Goal: Use online tool/utility: Utilize a website feature to perform a specific function

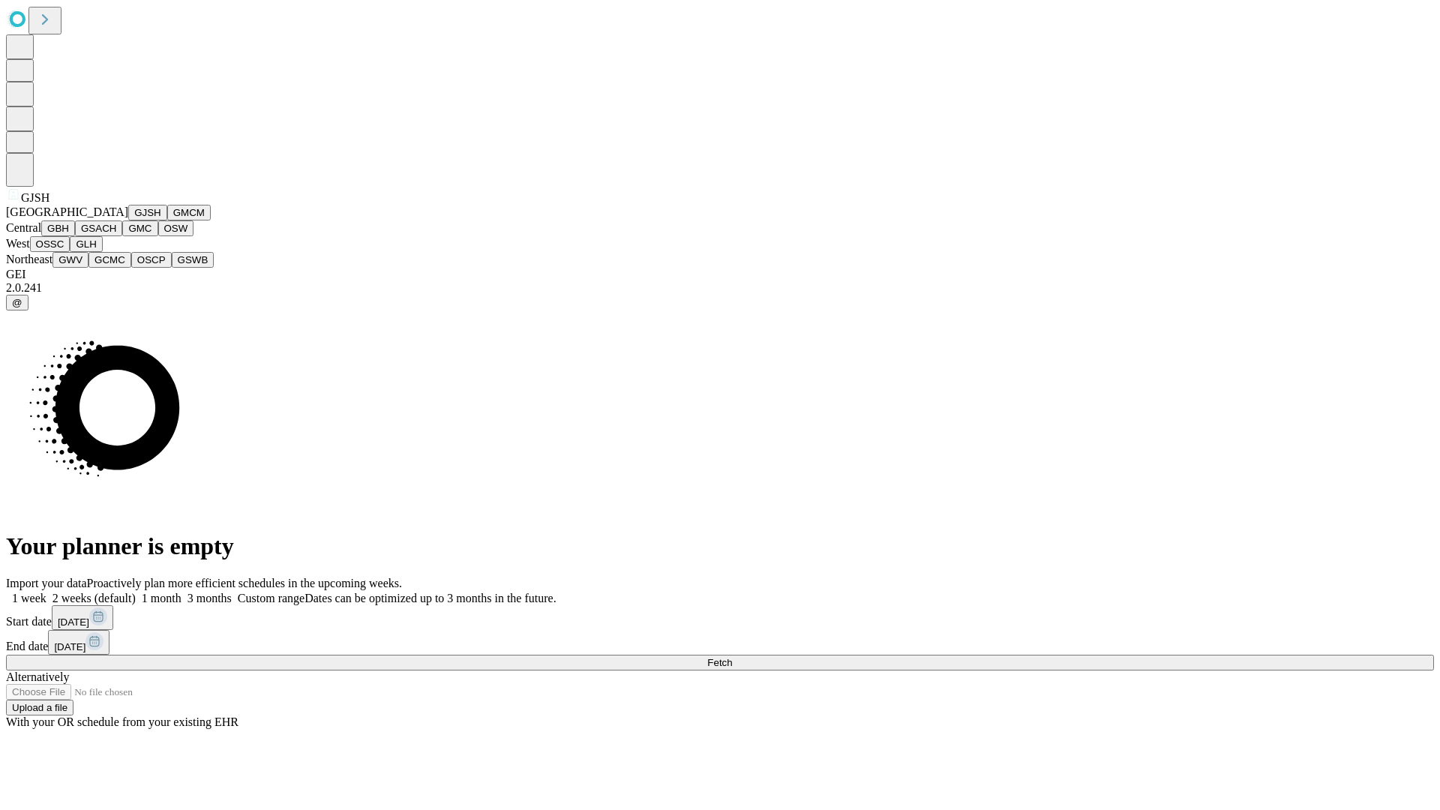
click at [128, 220] on button "GJSH" at bounding box center [147, 213] width 39 height 16
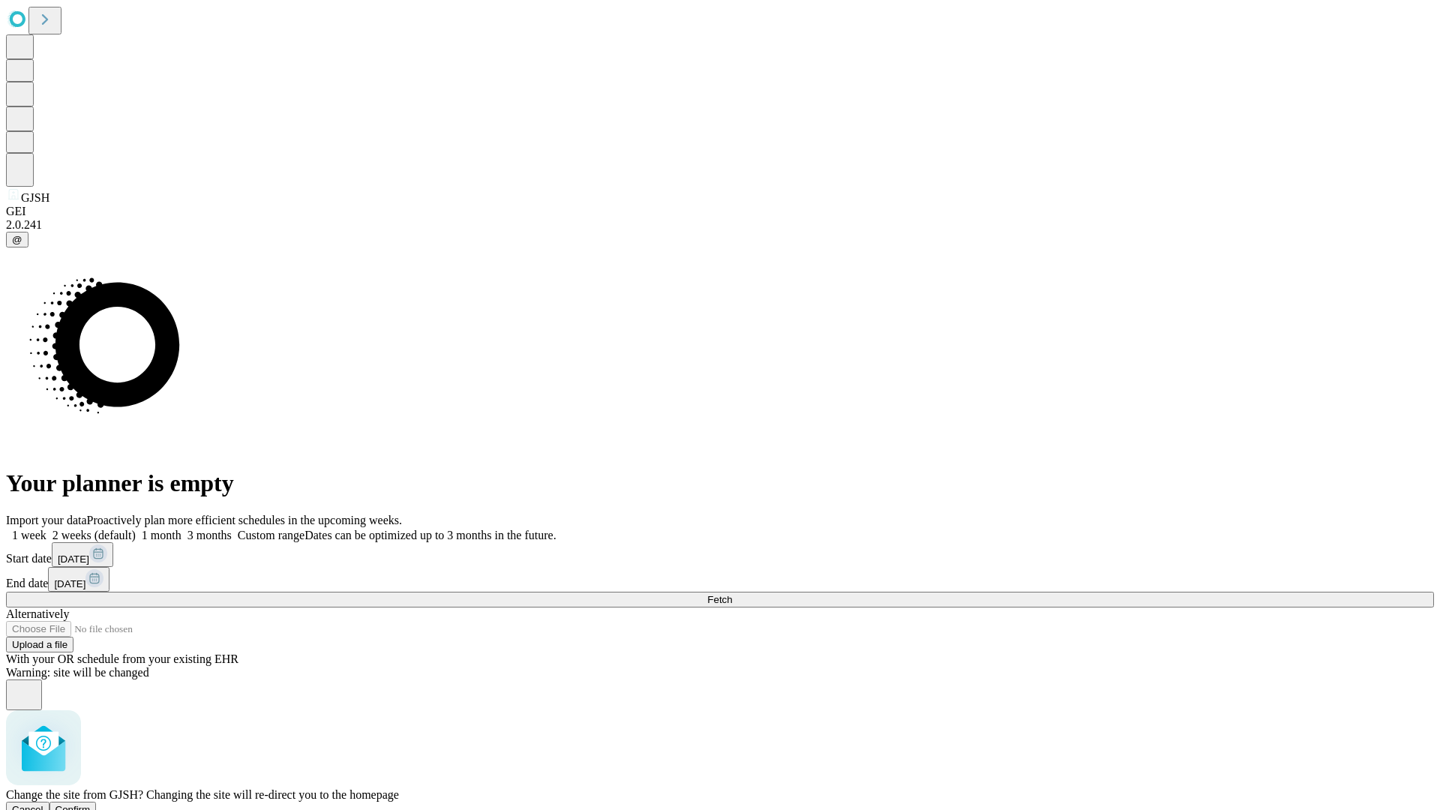
click at [91, 804] on span "Confirm" at bounding box center [72, 809] width 35 height 11
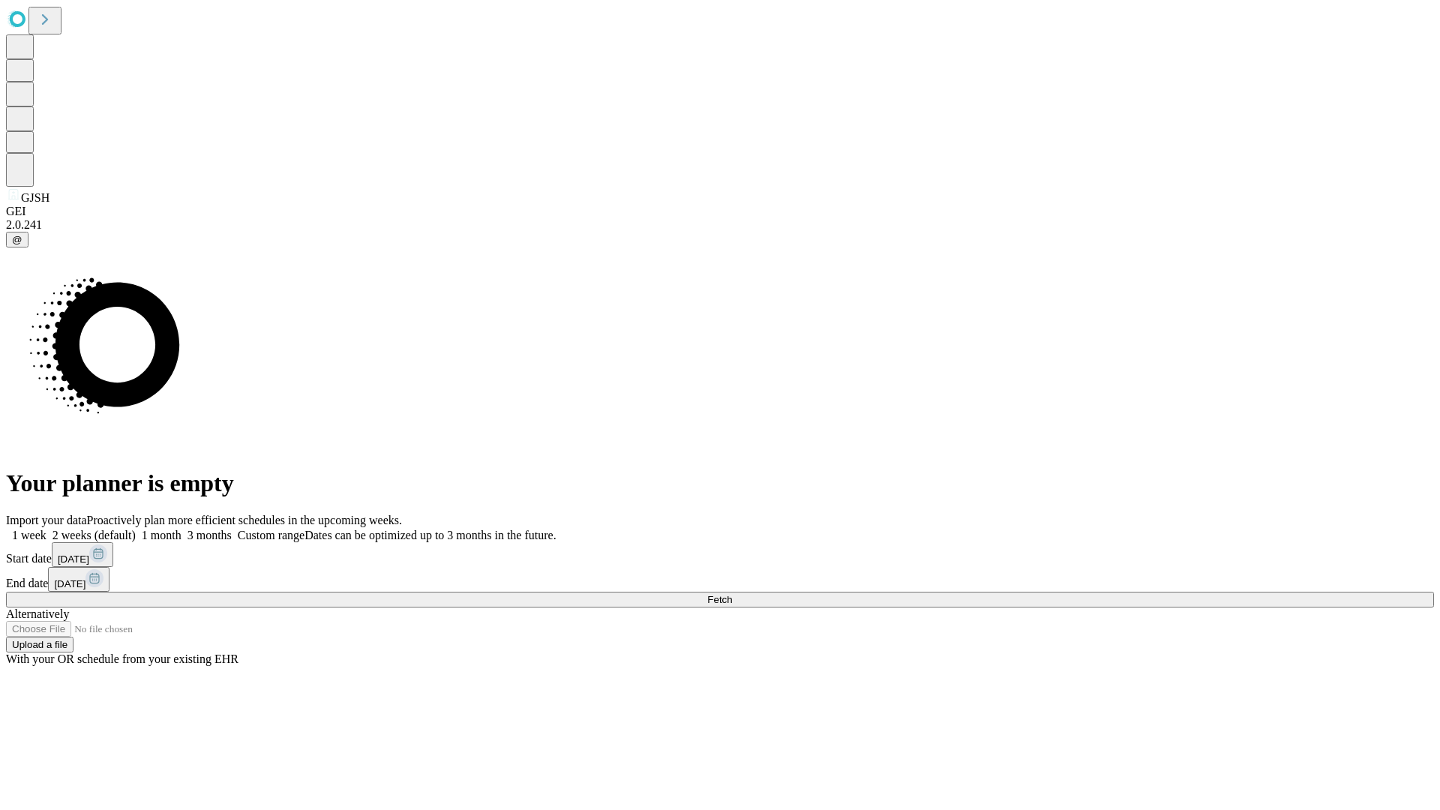
click at [181, 529] on label "1 month" at bounding box center [159, 535] width 46 height 13
click at [732, 594] on span "Fetch" at bounding box center [719, 599] width 25 height 11
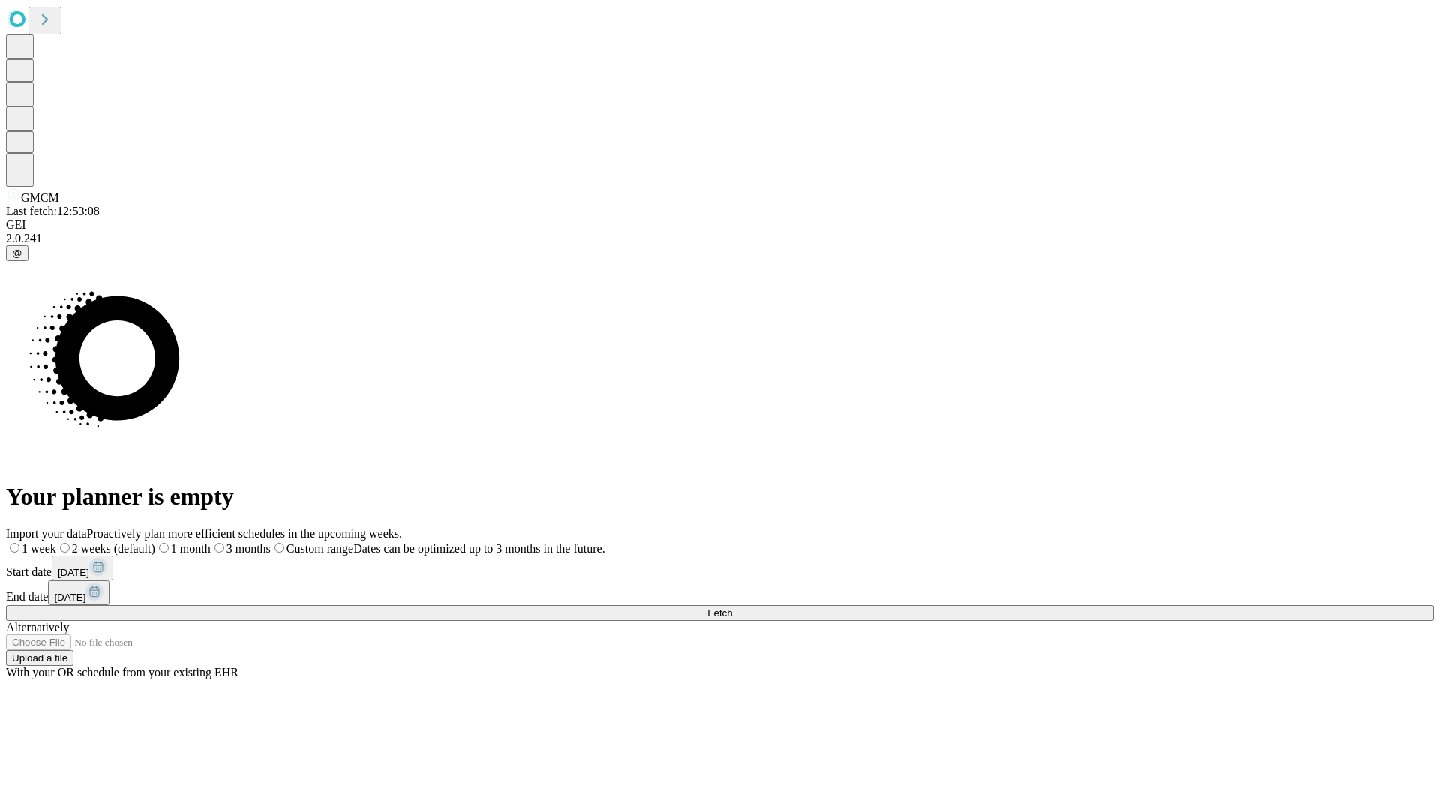
click at [211, 542] on label "1 month" at bounding box center [182, 548] width 55 height 13
click at [732, 607] on span "Fetch" at bounding box center [719, 612] width 25 height 11
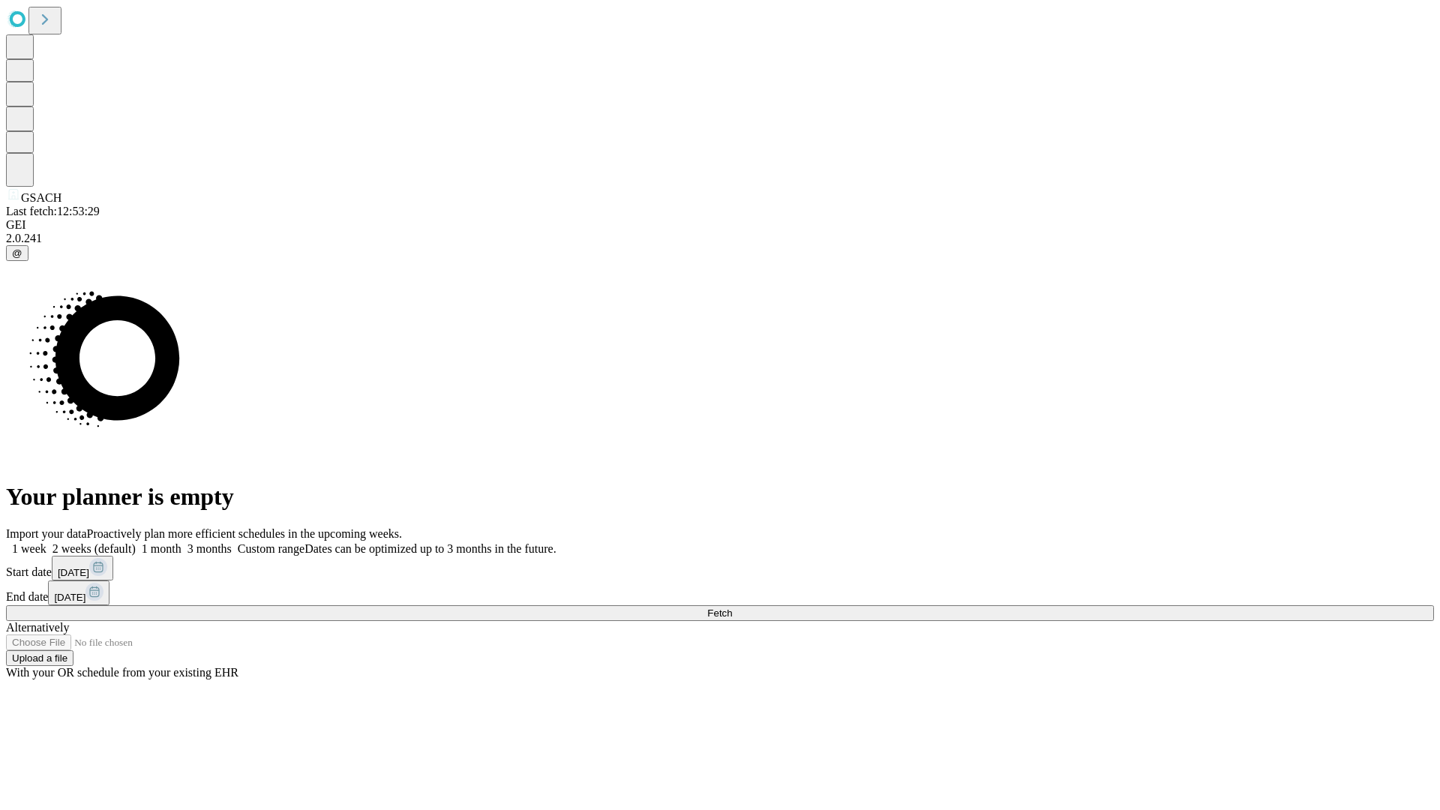
click at [181, 542] on label "1 month" at bounding box center [159, 548] width 46 height 13
click at [732, 607] on span "Fetch" at bounding box center [719, 612] width 25 height 11
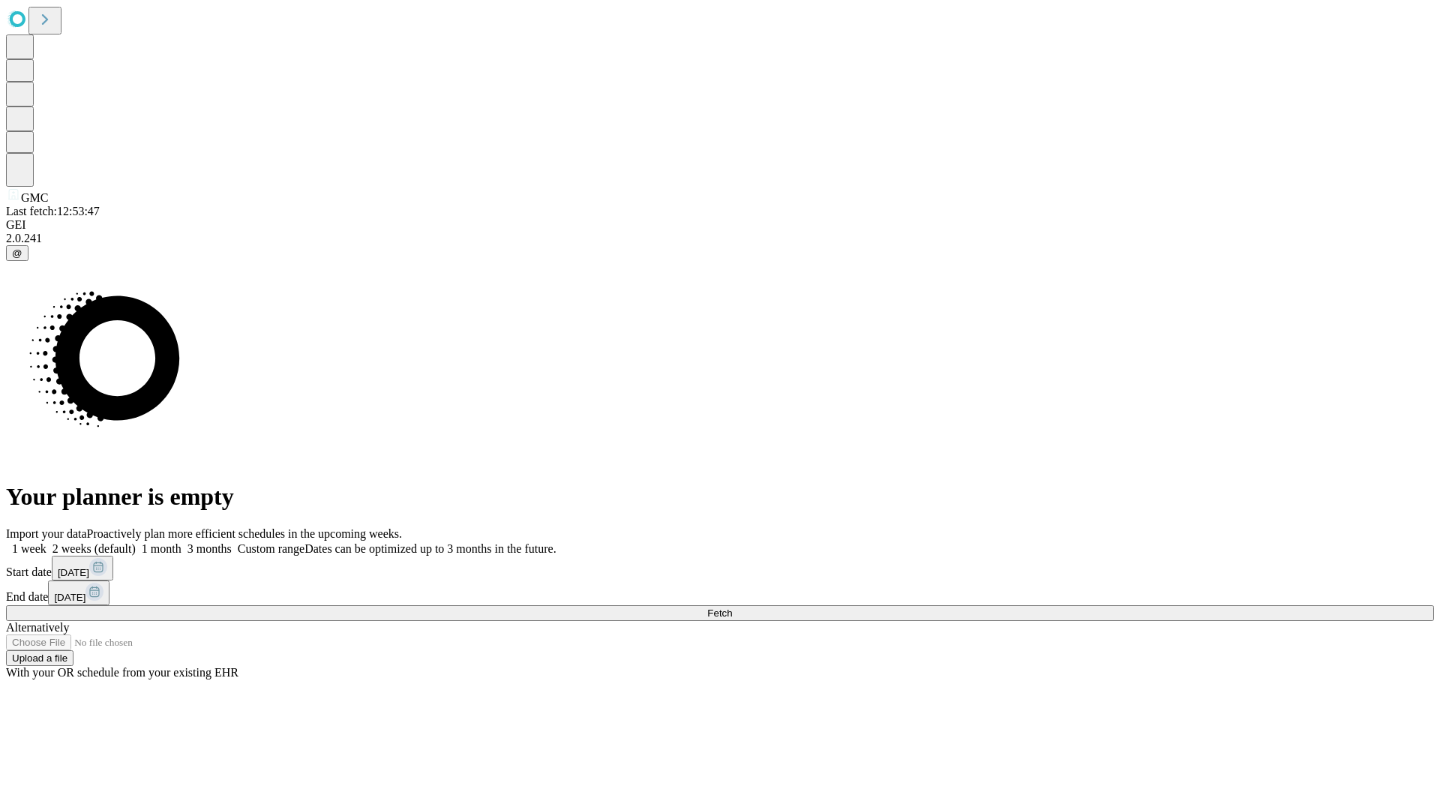
click at [181, 542] on label "1 month" at bounding box center [159, 548] width 46 height 13
click at [732, 607] on span "Fetch" at bounding box center [719, 612] width 25 height 11
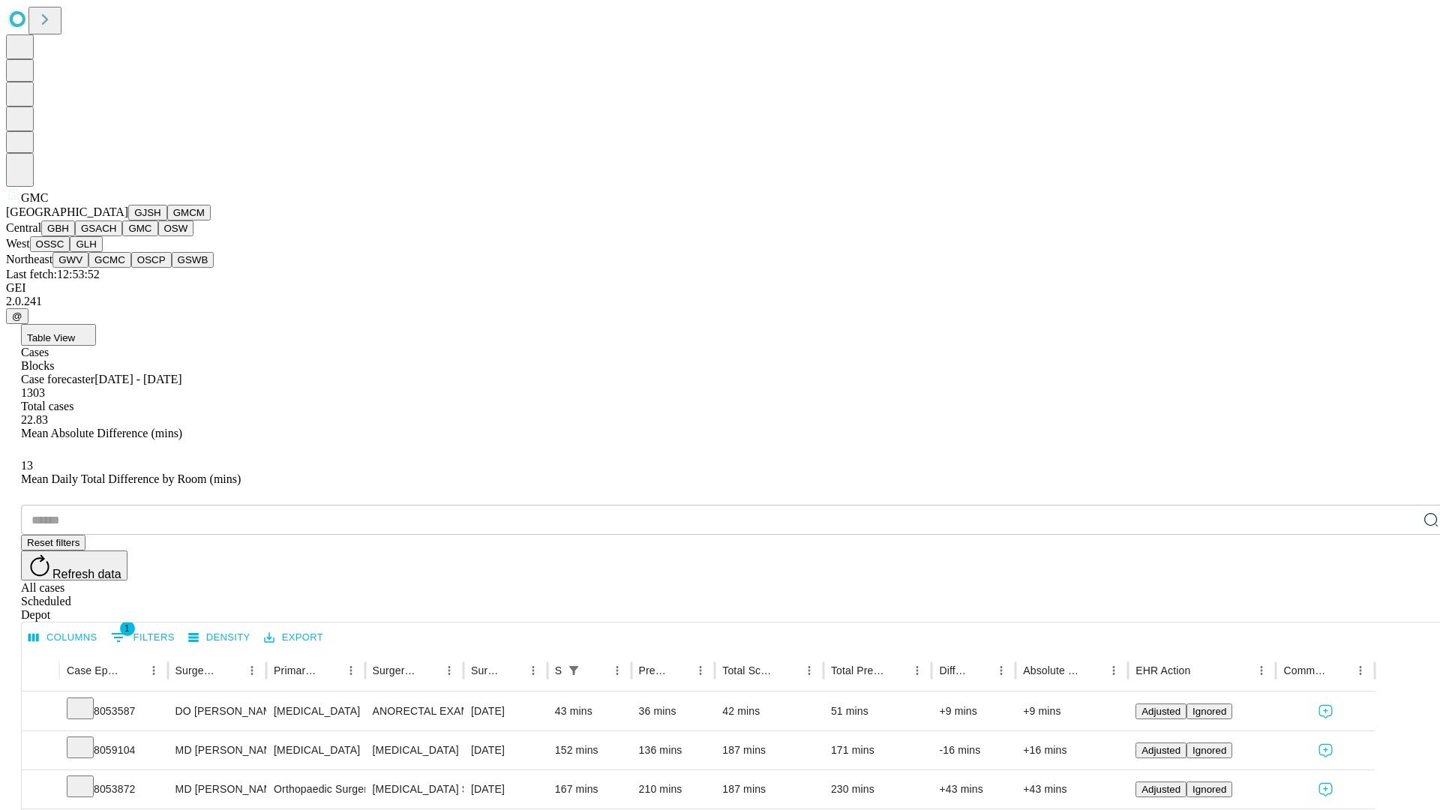
click at [158, 236] on button "OSW" at bounding box center [176, 228] width 36 height 16
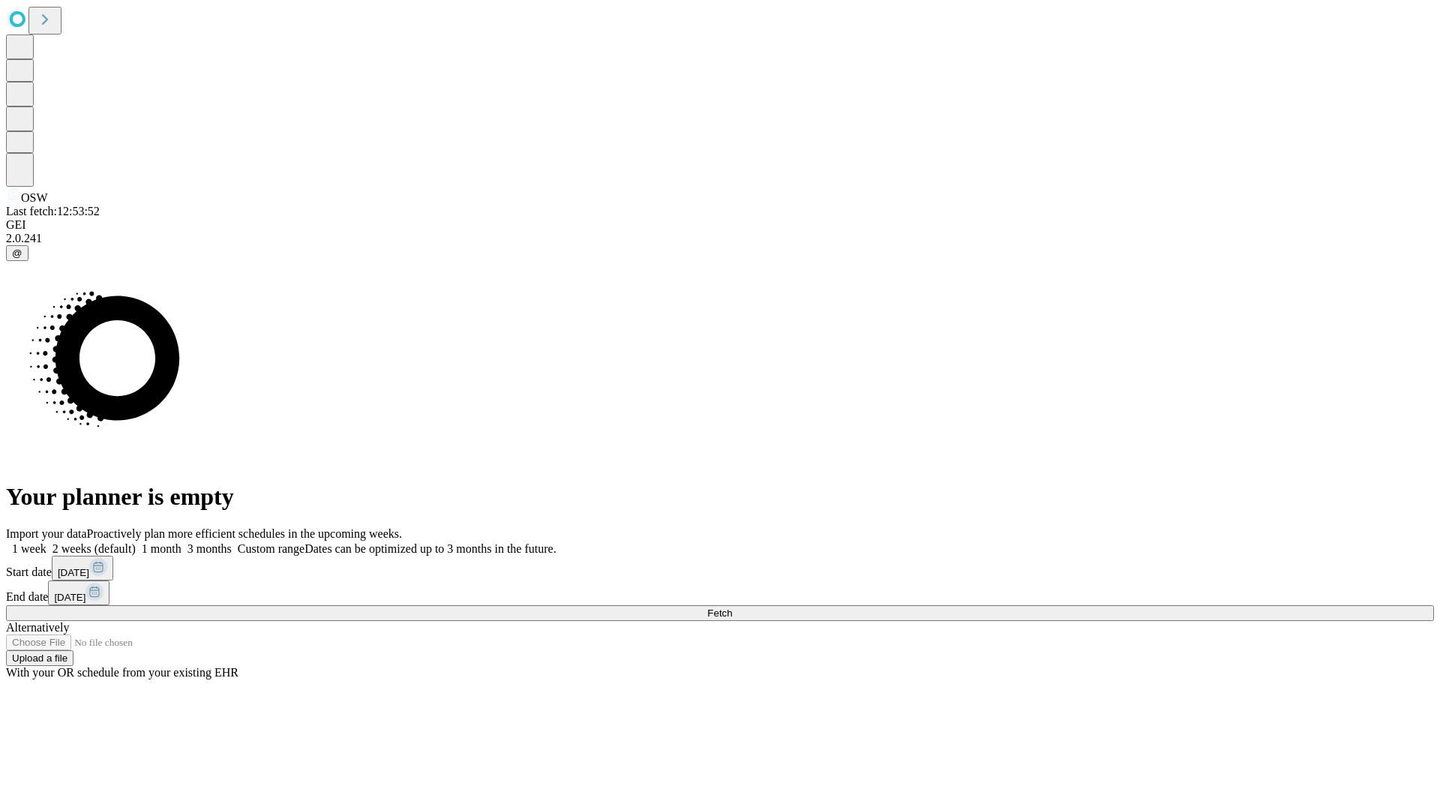
click at [181, 542] on label "1 month" at bounding box center [159, 548] width 46 height 13
click at [732, 607] on span "Fetch" at bounding box center [719, 612] width 25 height 11
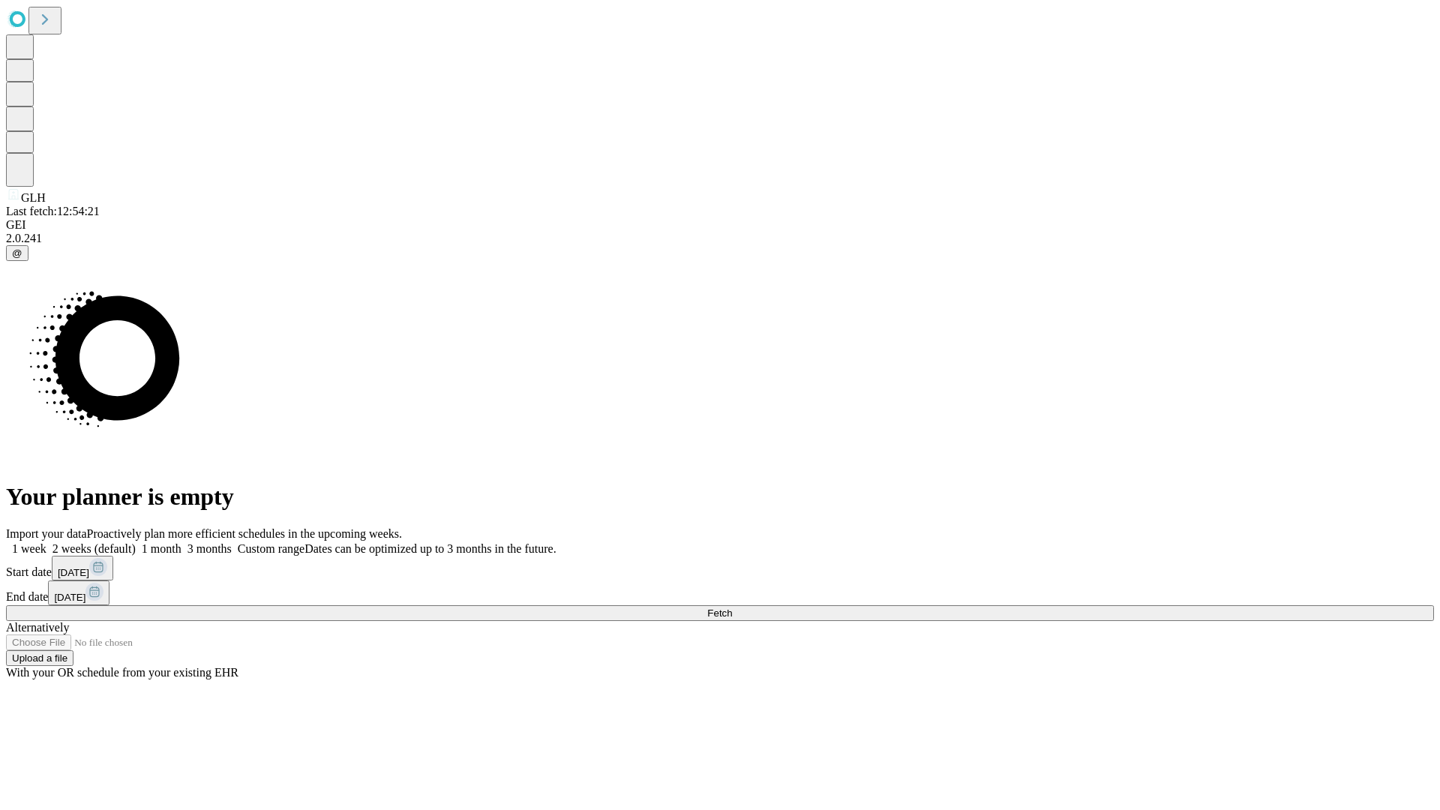
click at [181, 542] on label "1 month" at bounding box center [159, 548] width 46 height 13
click at [732, 607] on span "Fetch" at bounding box center [719, 612] width 25 height 11
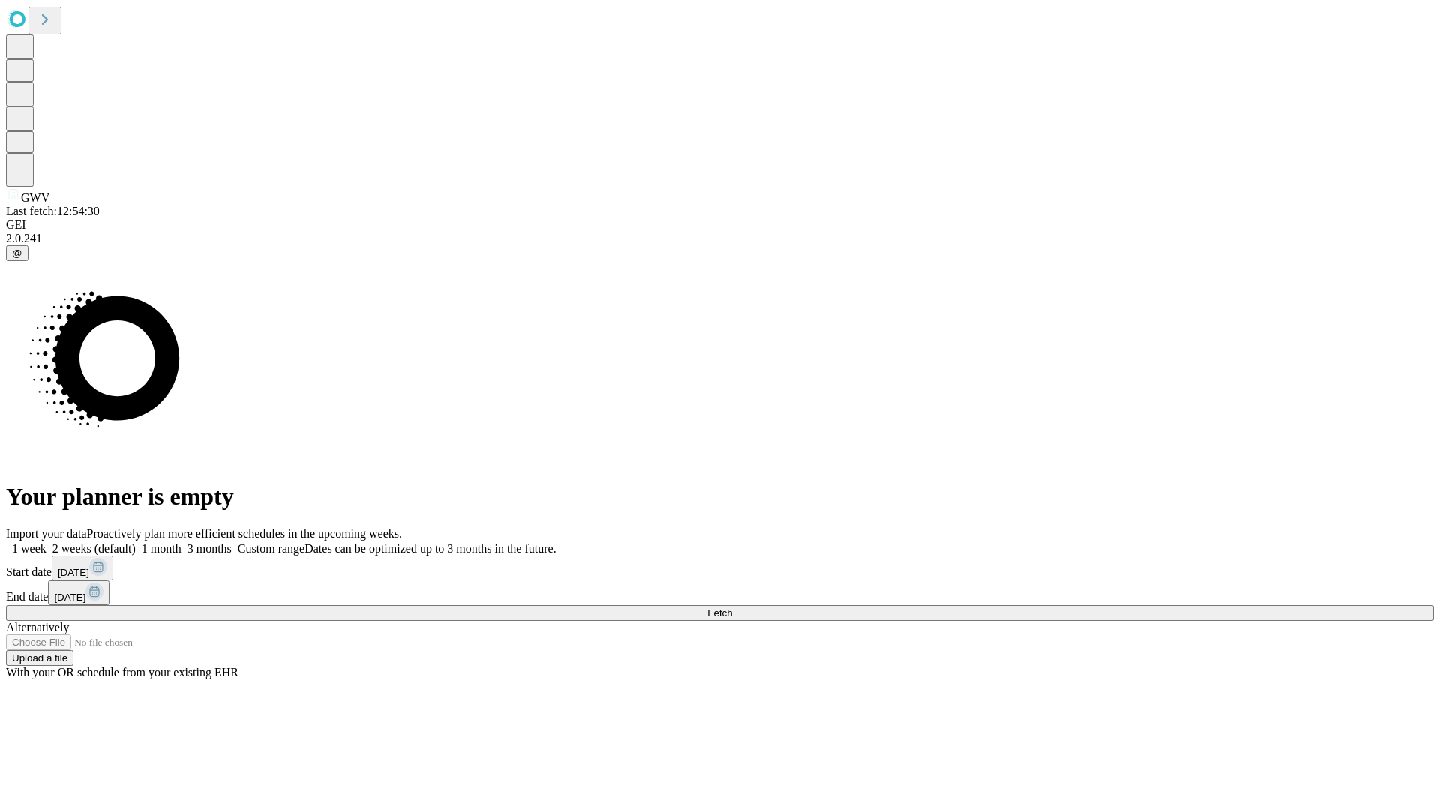
click at [181, 542] on label "1 month" at bounding box center [159, 548] width 46 height 13
click at [732, 607] on span "Fetch" at bounding box center [719, 612] width 25 height 11
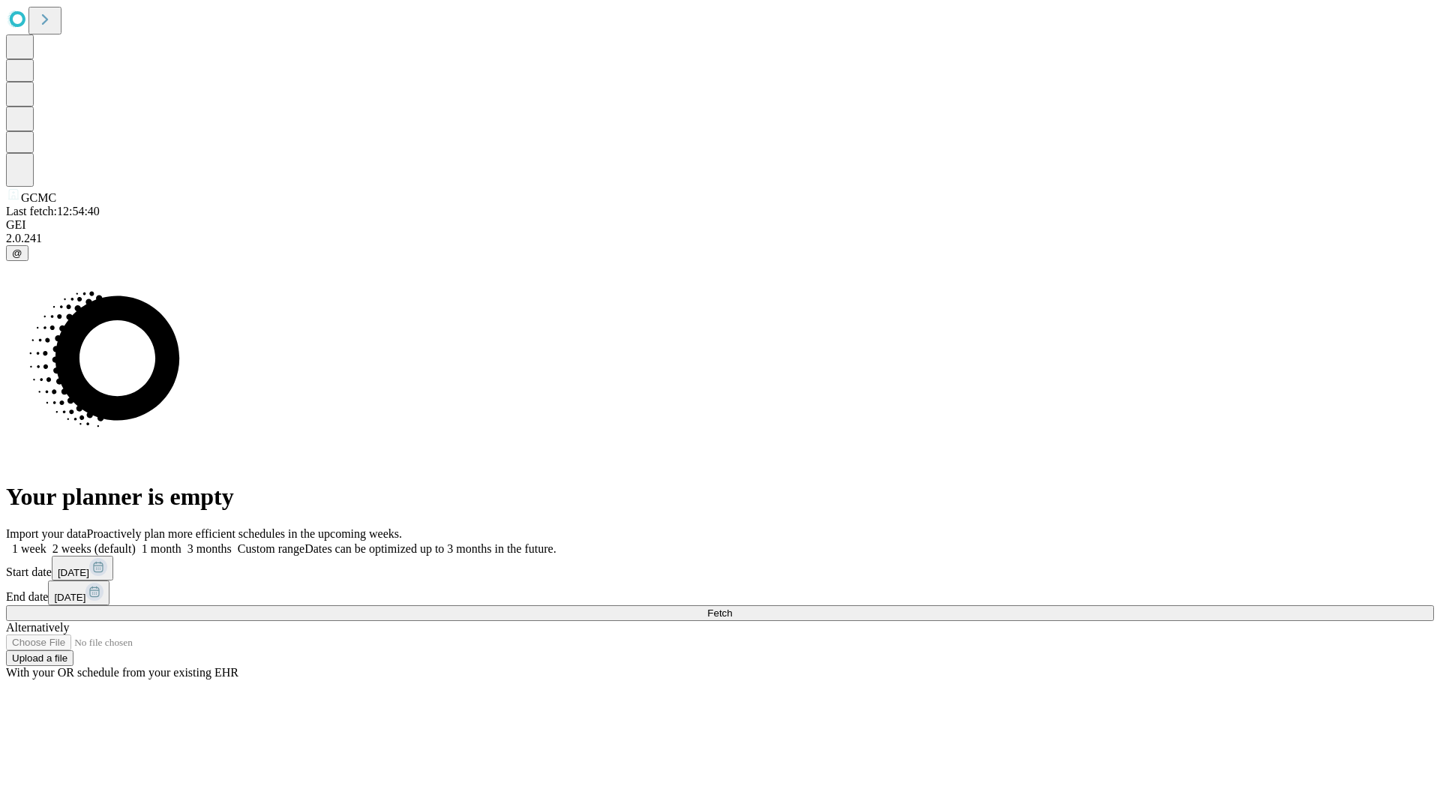
click at [181, 542] on label "1 month" at bounding box center [159, 548] width 46 height 13
click at [732, 607] on span "Fetch" at bounding box center [719, 612] width 25 height 11
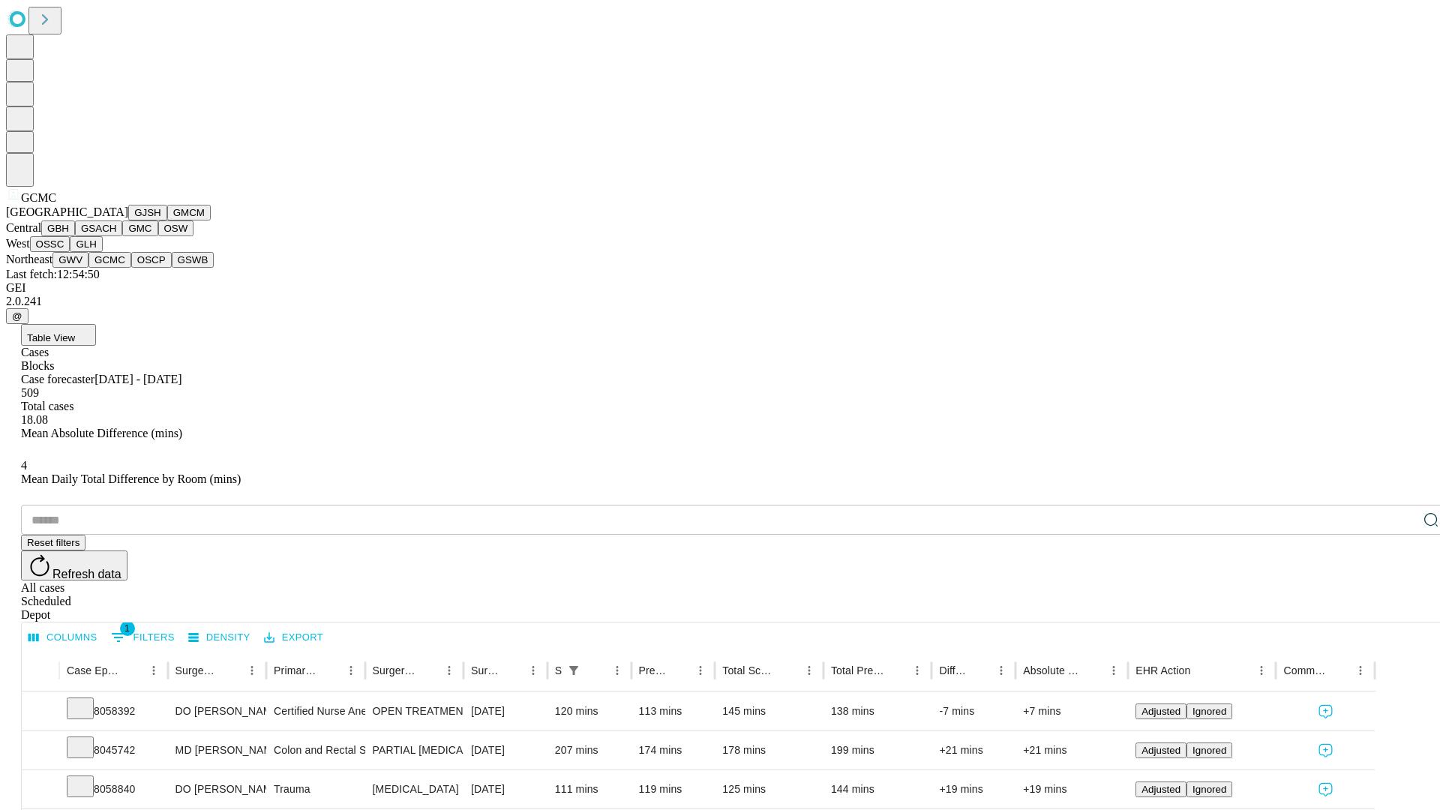
click at [131, 268] on button "OSCP" at bounding box center [151, 260] width 40 height 16
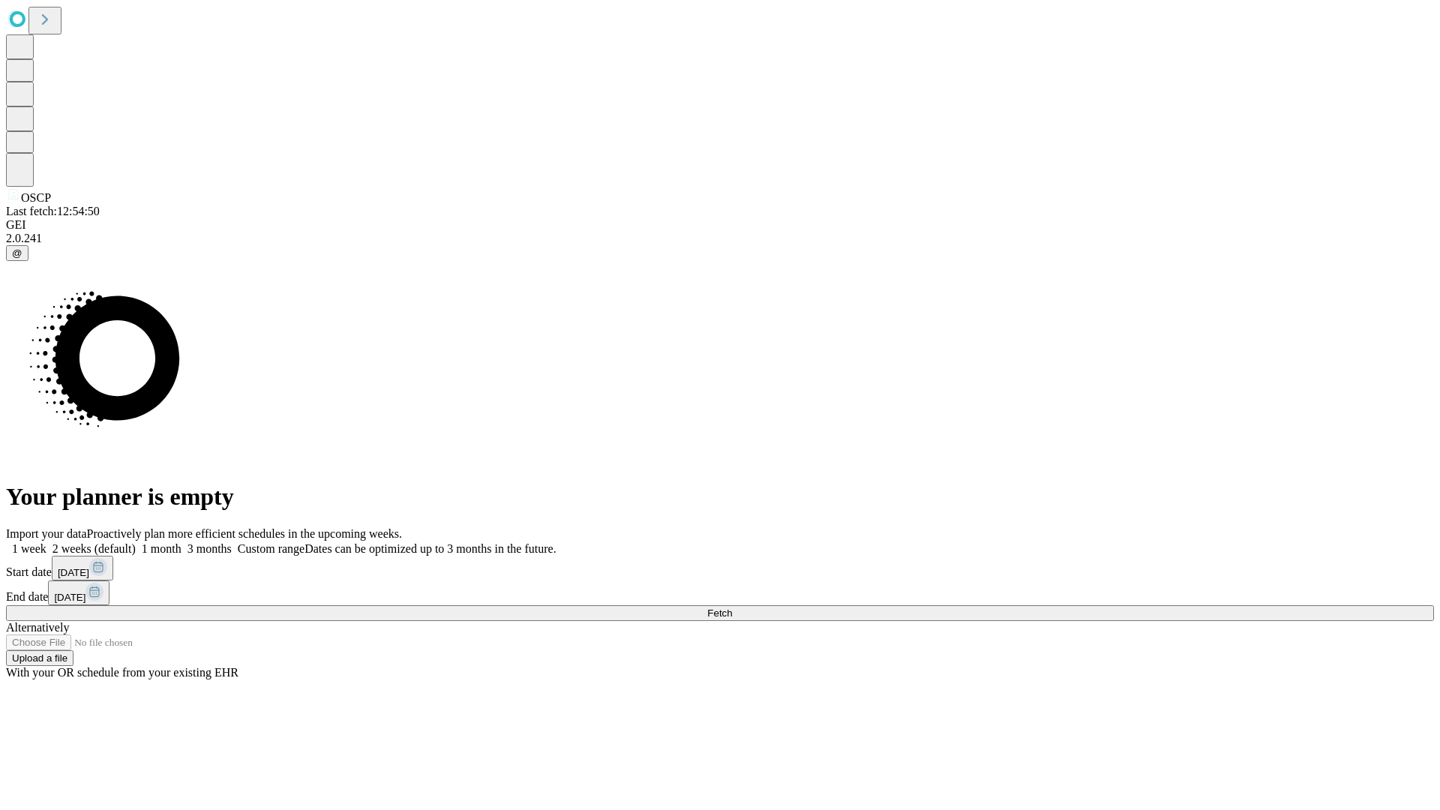
click at [181, 542] on label "1 month" at bounding box center [159, 548] width 46 height 13
click at [732, 607] on span "Fetch" at bounding box center [719, 612] width 25 height 11
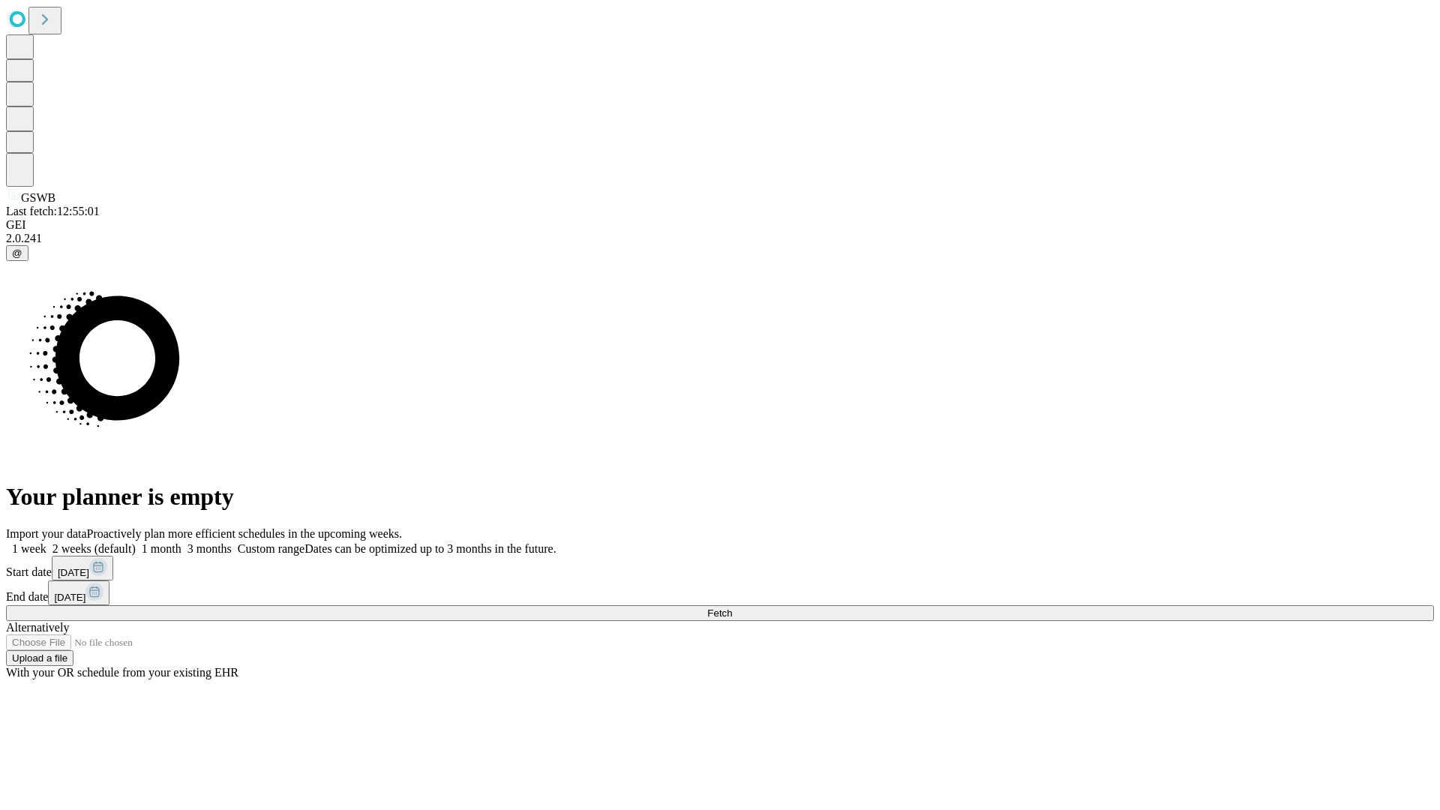
click at [181, 542] on label "1 month" at bounding box center [159, 548] width 46 height 13
click at [732, 607] on span "Fetch" at bounding box center [719, 612] width 25 height 11
